Goal: Task Accomplishment & Management: Manage account settings

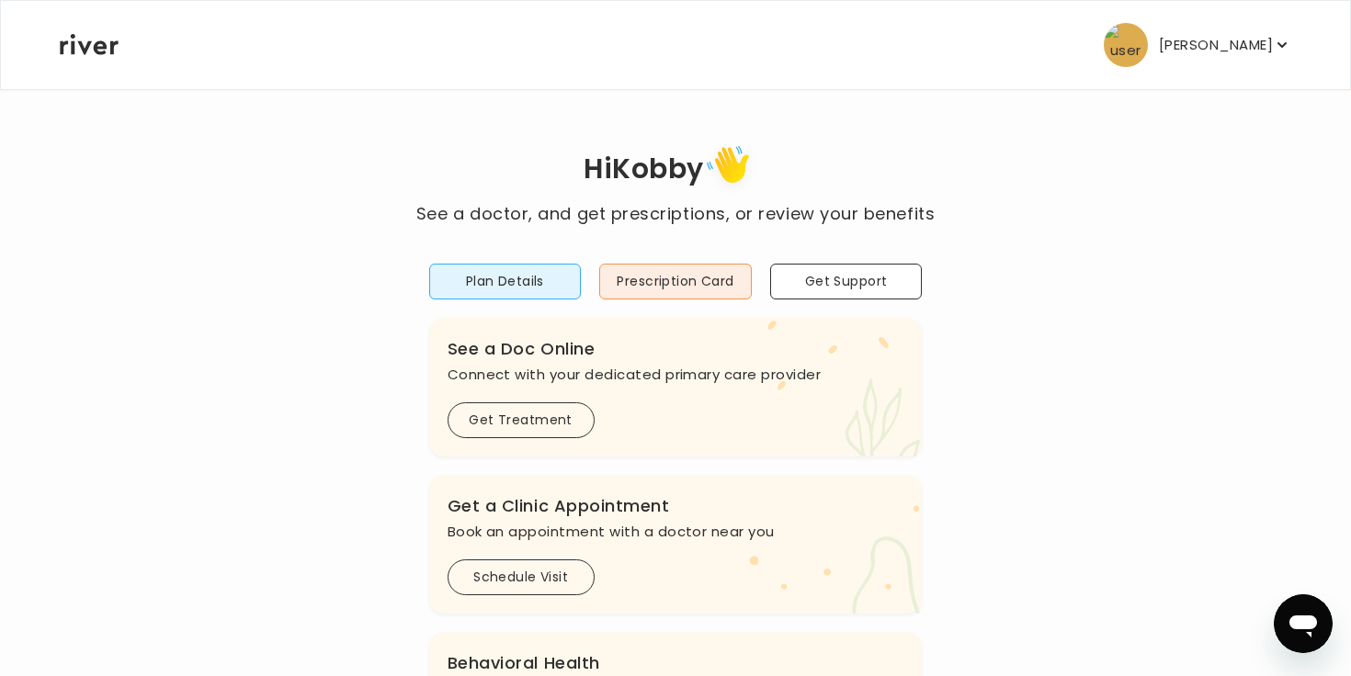
click at [1227, 52] on p "Kobby Amoah" at bounding box center [1216, 45] width 114 height 26
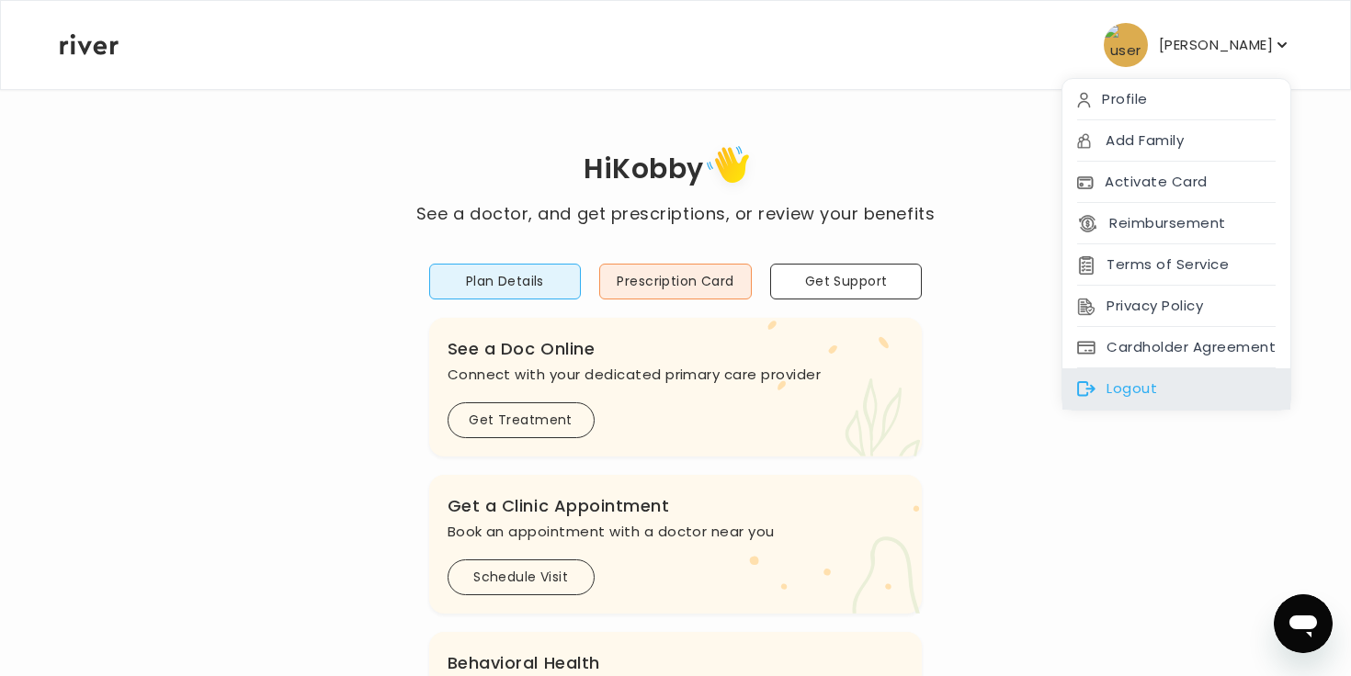
click at [1119, 383] on div "Logout" at bounding box center [1176, 388] width 228 height 41
